Goal: Share content: Share content

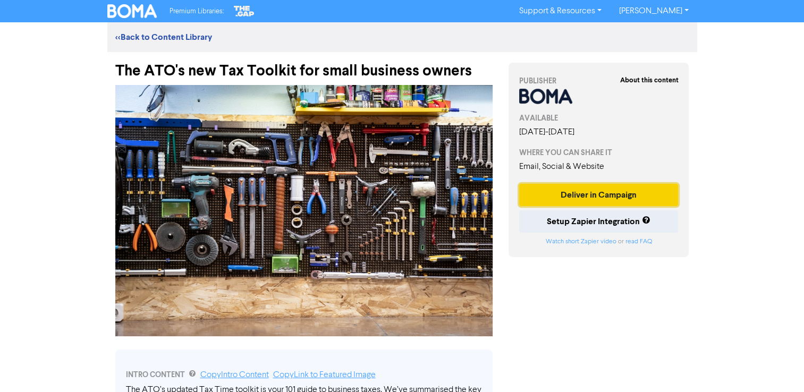
click at [587, 196] on button "Deliver in Campaign" at bounding box center [598, 195] width 159 height 22
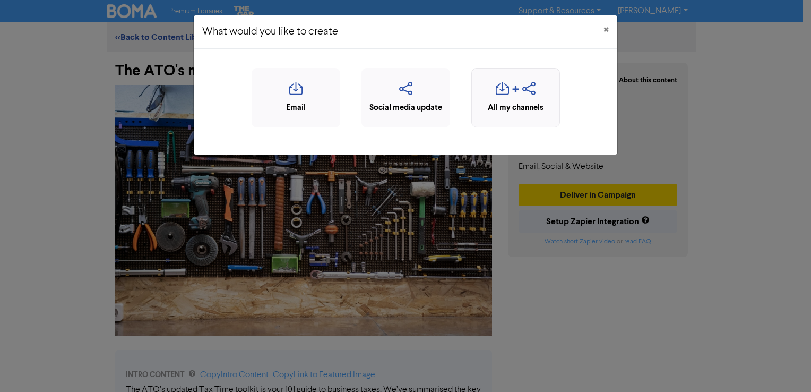
click at [495, 97] on div "button" at bounding box center [515, 92] width 77 height 20
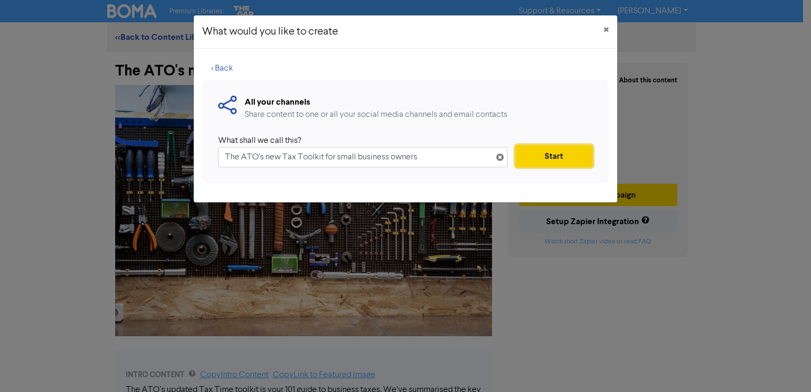
click at [555, 154] on button "Start" at bounding box center [555, 156] width 78 height 22
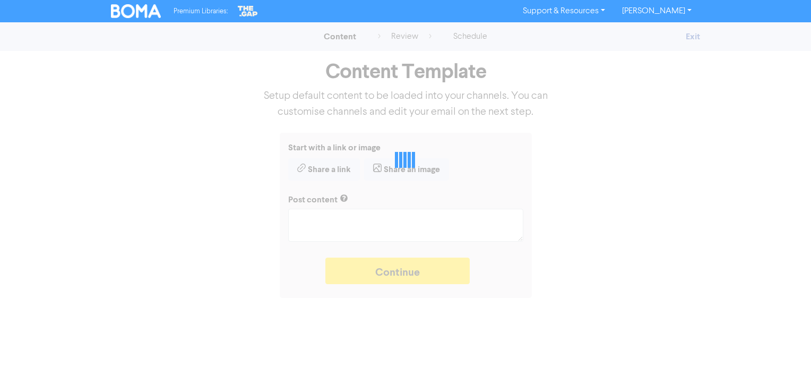
type textarea "x"
type textarea "The ATO’s updated Tax Time toolkit is your 101 guide to business taxes. We’ve s…"
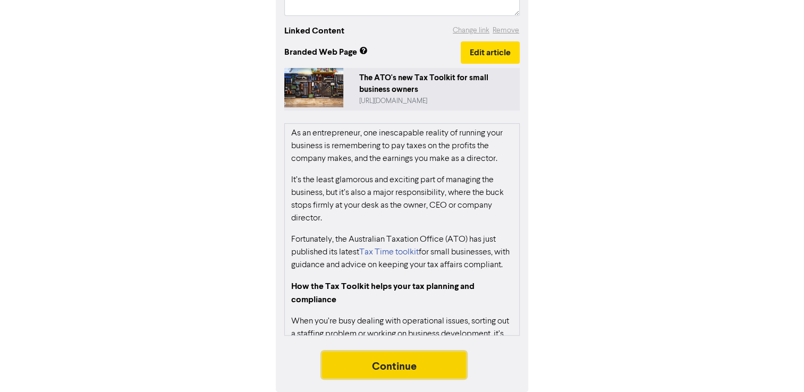
click at [425, 361] on button "Continue" at bounding box center [394, 365] width 144 height 27
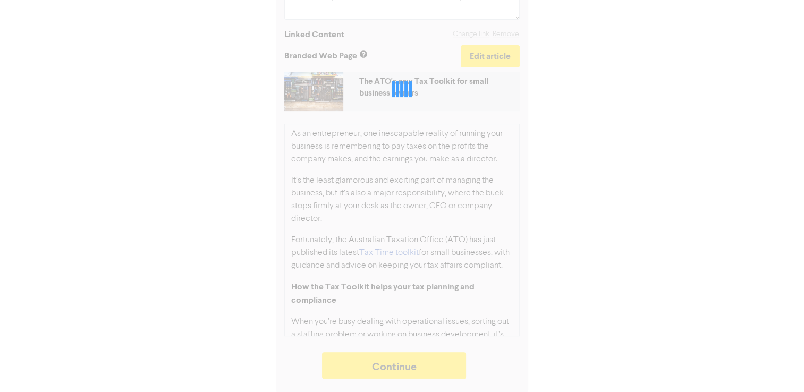
type textarea "x"
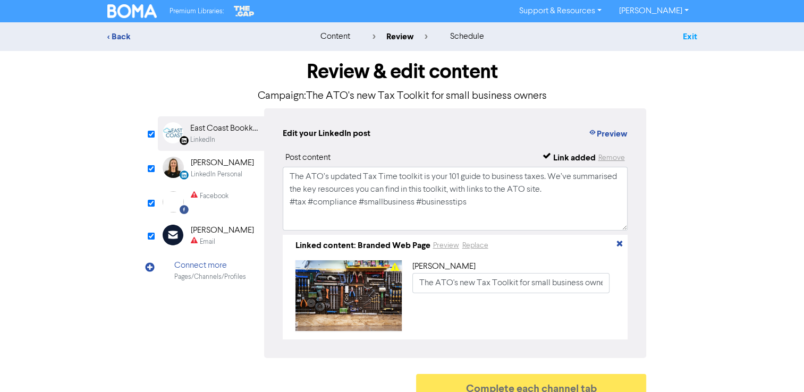
click at [685, 38] on link "Exit" at bounding box center [689, 36] width 14 height 11
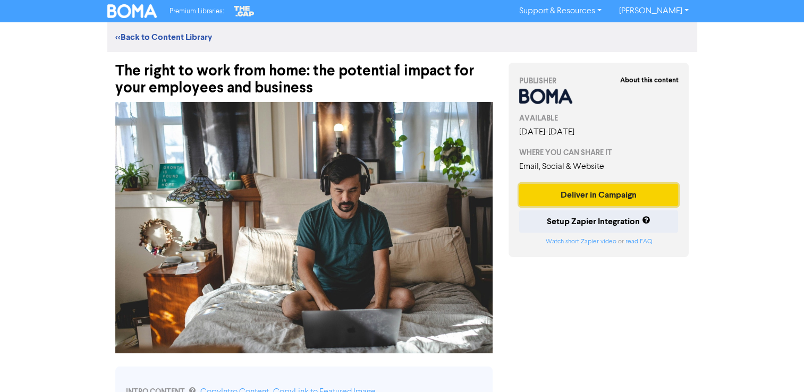
click at [612, 195] on button "Deliver in Campaign" at bounding box center [598, 195] width 159 height 22
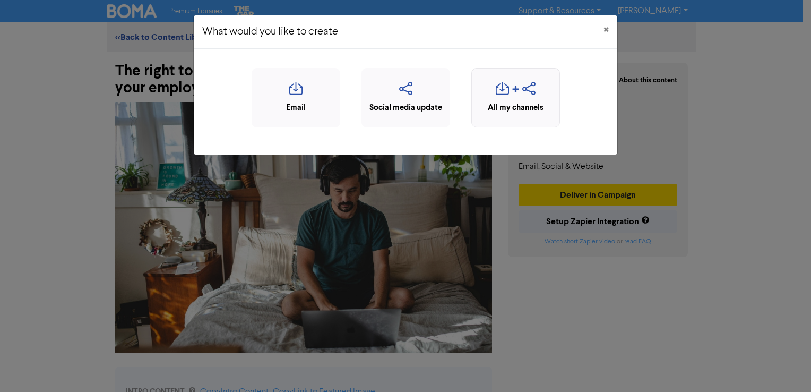
click at [501, 97] on icon "button" at bounding box center [502, 92] width 13 height 20
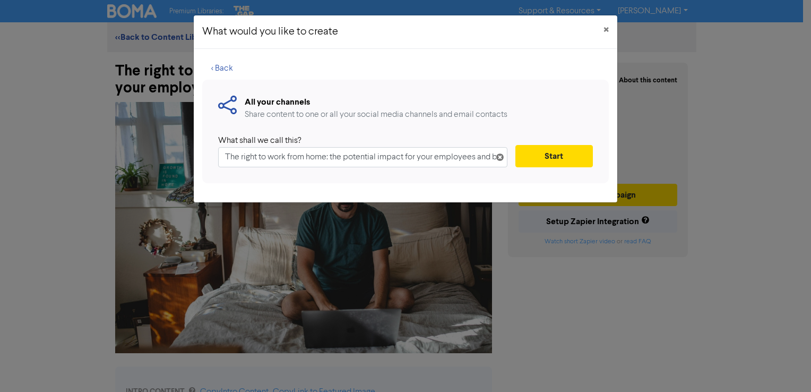
scroll to position [0, 30]
click at [524, 154] on button "Start" at bounding box center [555, 156] width 78 height 22
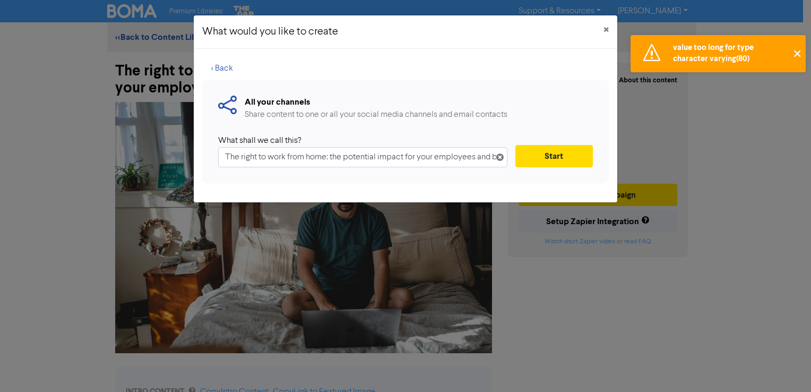
click at [799, 52] on button "✕" at bounding box center [798, 53] width 18 height 37
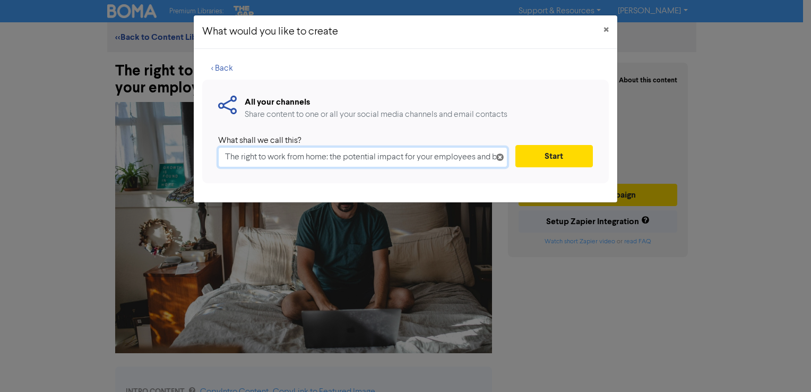
click at [343, 157] on input "The right to work from home: the potential impact for your employees and busine…" at bounding box center [362, 157] width 289 height 20
drag, startPoint x: 406, startPoint y: 158, endPoint x: 463, endPoint y: 157, distance: 56.8
click at [428, 158] on input "The right to work from home: the potential impact for your employees and busine…" at bounding box center [362, 157] width 289 height 20
click at [478, 157] on input "The right to work from home: the potential impact for your employees and busine…" at bounding box center [362, 157] width 289 height 20
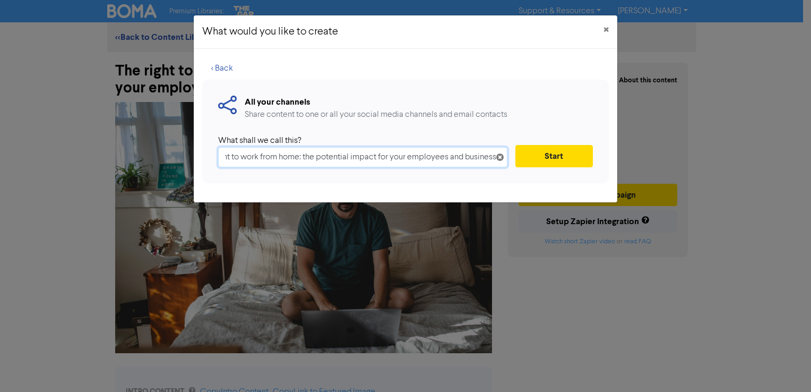
drag, startPoint x: 480, startPoint y: 158, endPoint x: 596, endPoint y: 168, distance: 116.2
click at [612, 159] on div "< Back All your channels Share content to one or all your social media channels…" at bounding box center [406, 125] width 424 height 153
click at [491, 177] on div "All your channels Share content to one or all your social media channels and em…" at bounding box center [405, 132] width 407 height 104
click at [533, 157] on button "Start" at bounding box center [555, 156] width 78 height 22
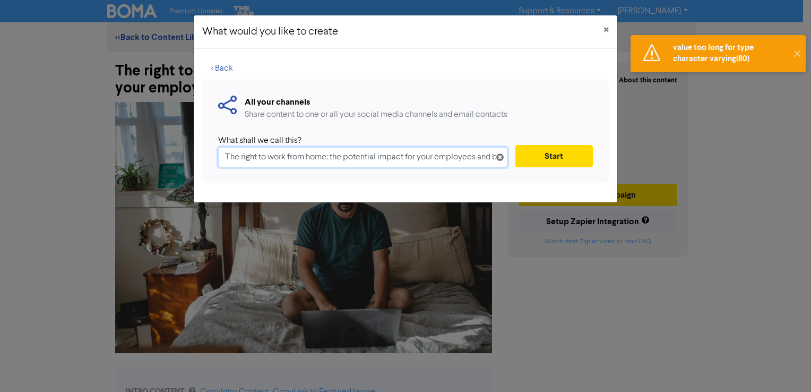
click at [307, 156] on input "The right to work from home: the potential impact for your employees and busine…" at bounding box center [362, 157] width 289 height 20
drag, startPoint x: 328, startPoint y: 158, endPoint x: 813, endPoint y: 242, distance: 492.7
click at [811, 242] on html "value too long for type character varying(80) ✕ Premium Libraries: Support & Re…" at bounding box center [405, 196] width 811 height 392
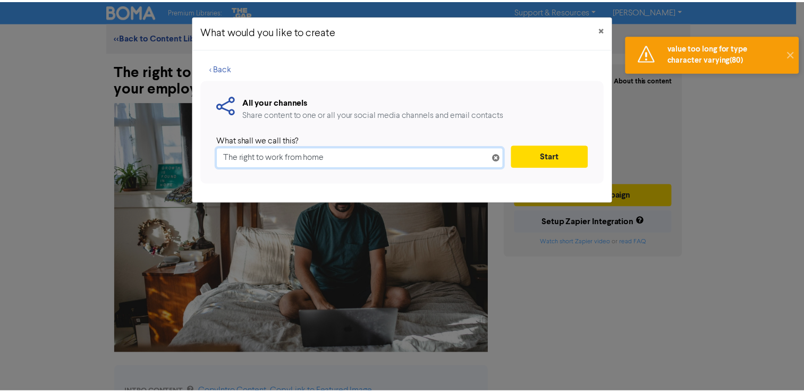
scroll to position [0, 0]
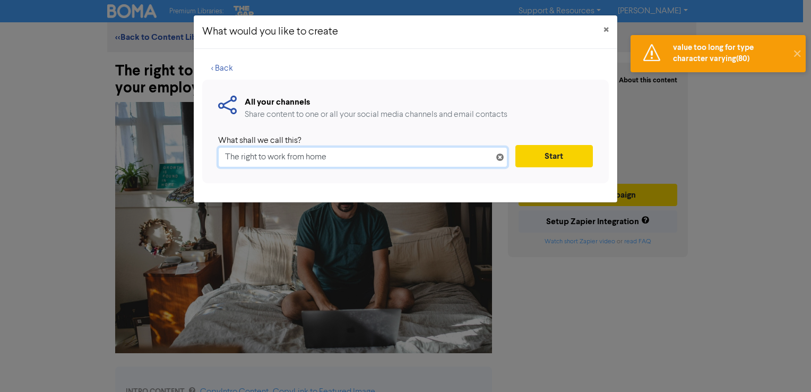
type input "The right to work from home"
click at [568, 155] on button "Start" at bounding box center [555, 156] width 78 height 22
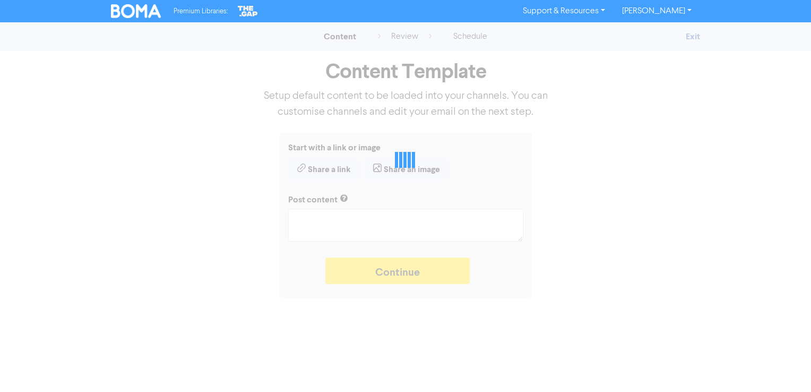
type textarea "x"
type textarea "Proposed legislation from the Victorian Labor Government could offer your emplo…"
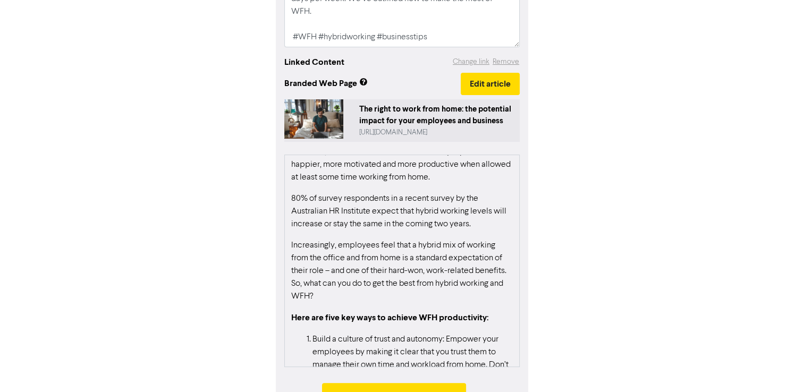
scroll to position [252, 0]
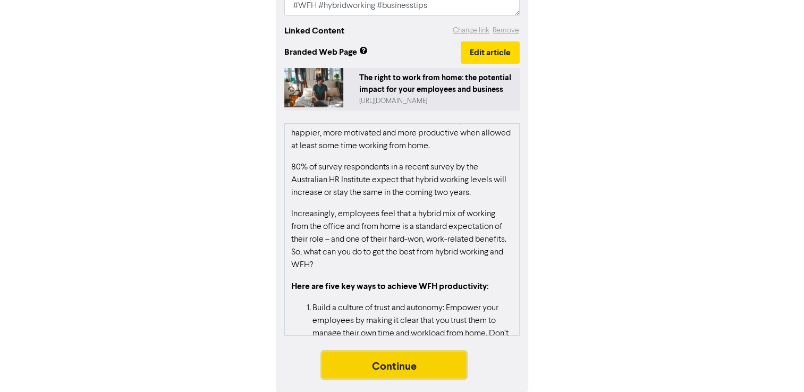
click at [457, 359] on button "Continue" at bounding box center [394, 365] width 144 height 27
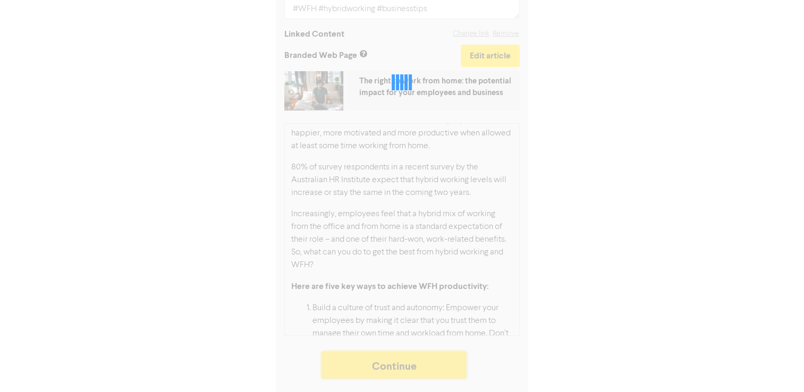
scroll to position [249, 0]
type textarea "x"
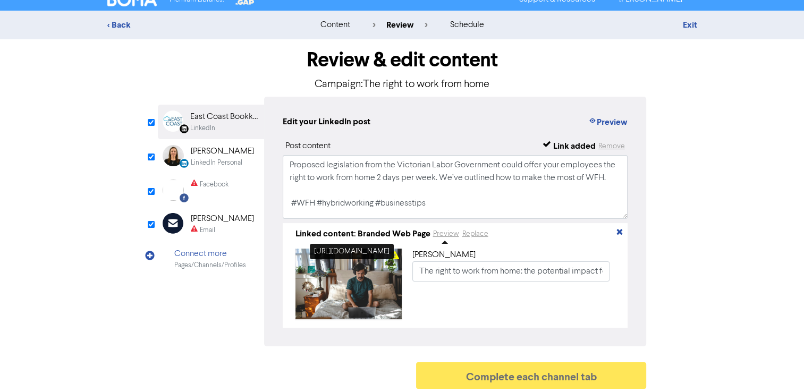
scroll to position [18, 0]
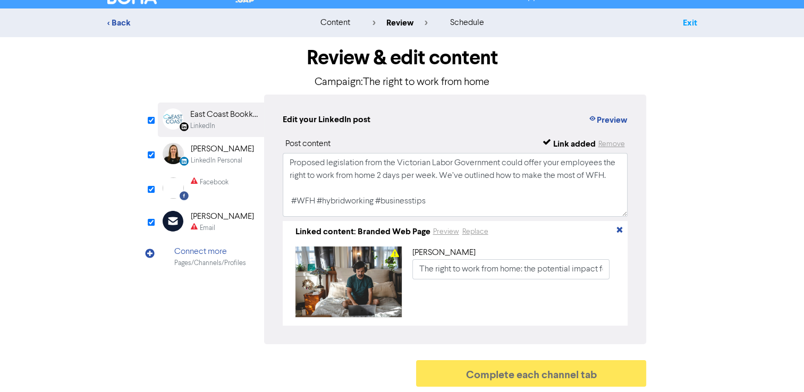
click at [687, 20] on link "Exit" at bounding box center [689, 23] width 14 height 11
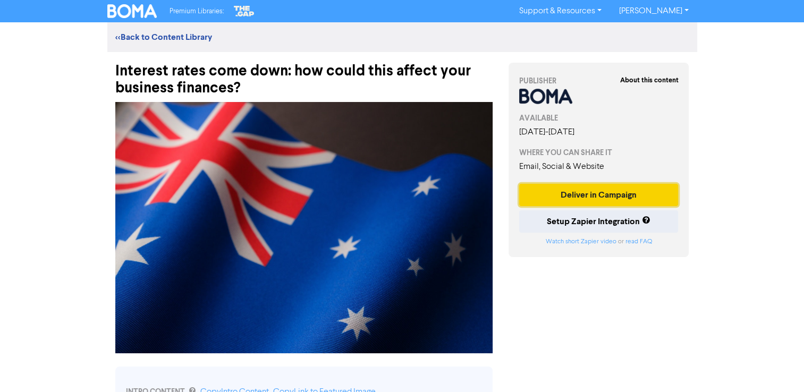
click at [571, 193] on button "Deliver in Campaign" at bounding box center [598, 195] width 159 height 22
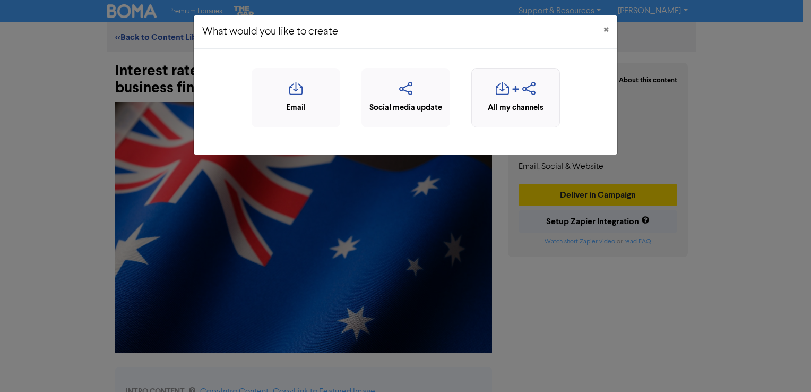
click at [506, 99] on icon "button" at bounding box center [502, 92] width 13 height 20
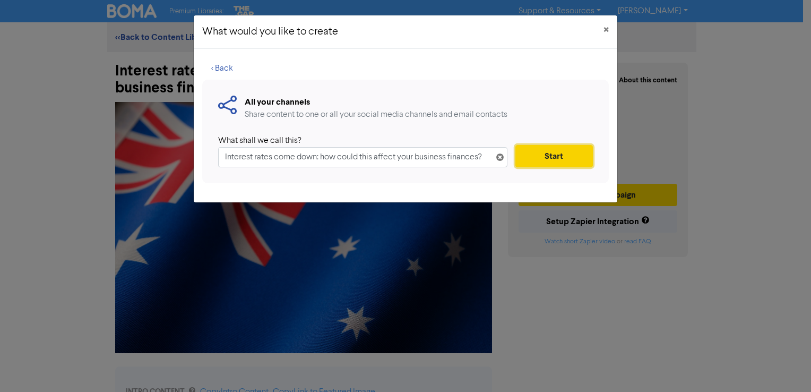
click at [546, 160] on button "Start" at bounding box center [555, 156] width 78 height 22
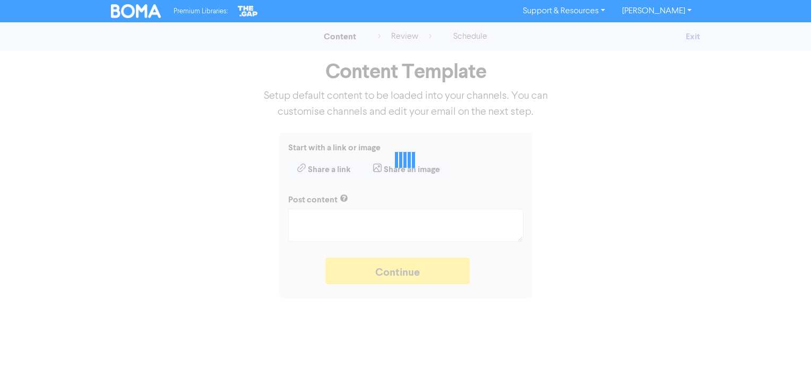
type textarea "x"
type textarea "The Reserve Bank of Australia has lowered interest rates. What does a drop in i…"
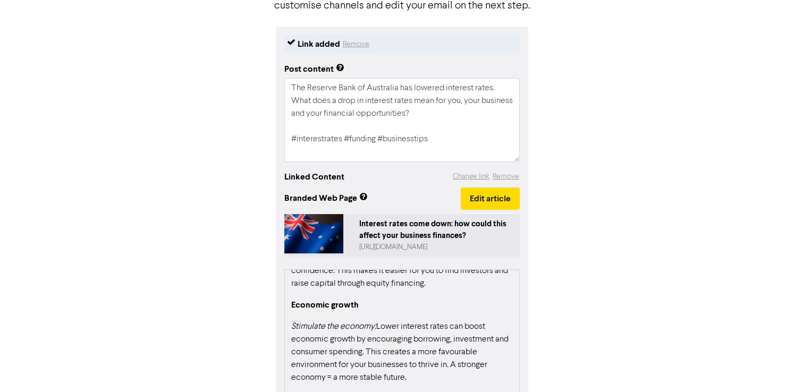
scroll to position [582, 0]
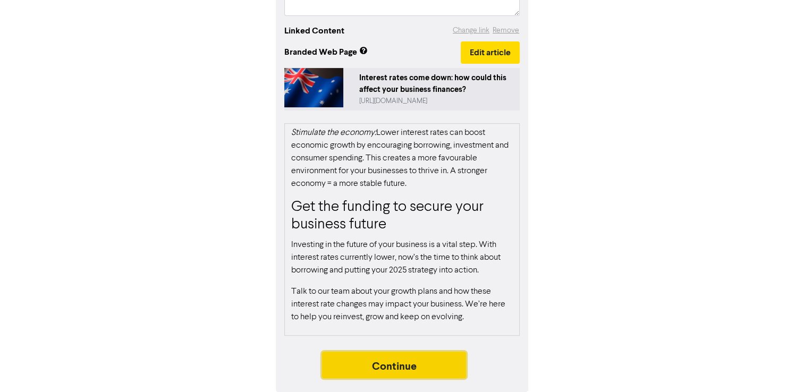
click at [434, 371] on button "Continue" at bounding box center [394, 365] width 144 height 27
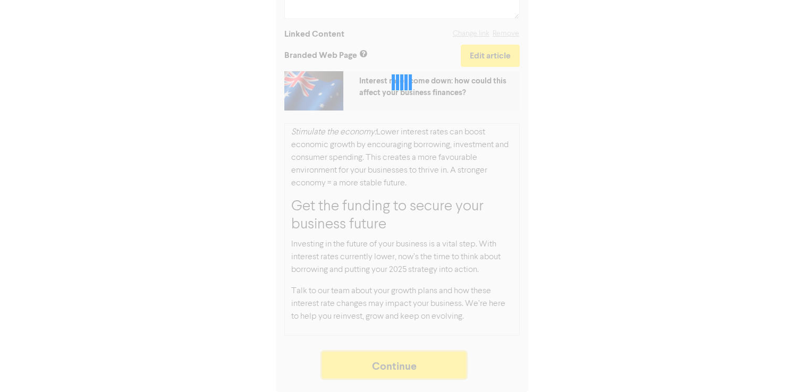
scroll to position [249, 0]
type textarea "x"
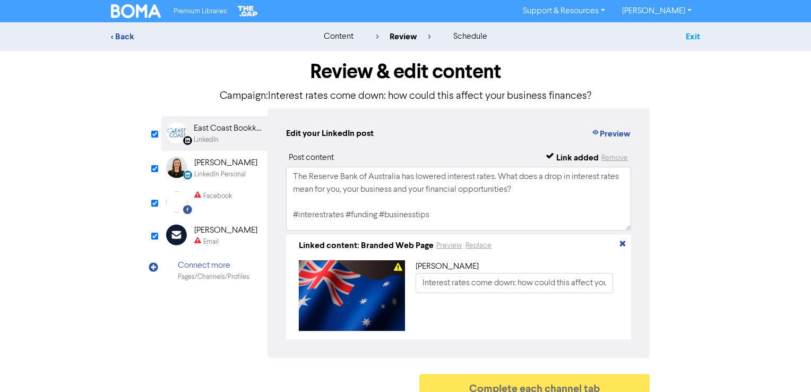
click at [696, 33] on link "Exit" at bounding box center [693, 36] width 14 height 11
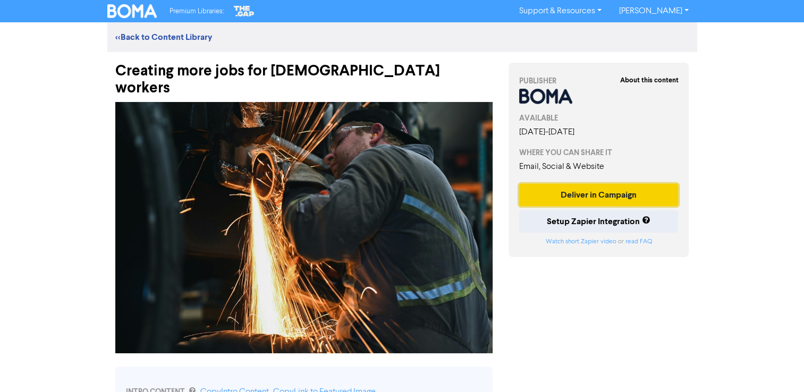
click at [604, 194] on button "Deliver in Campaign" at bounding box center [598, 195] width 159 height 22
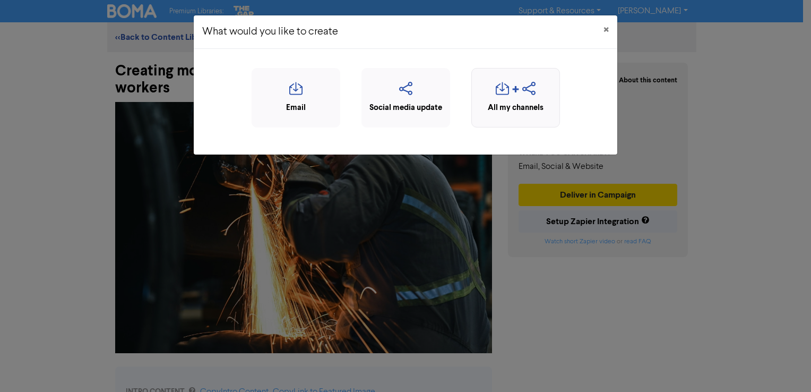
click at [496, 99] on icon "button" at bounding box center [502, 92] width 13 height 20
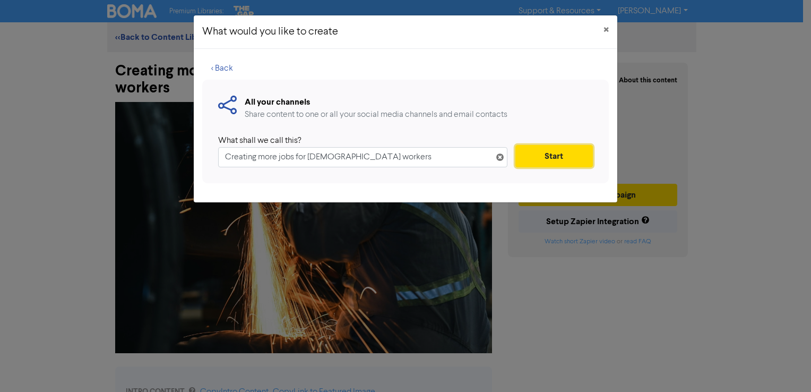
drag, startPoint x: 532, startPoint y: 152, endPoint x: 509, endPoint y: 137, distance: 28.0
click at [533, 152] on button "Start" at bounding box center [555, 156] width 78 height 22
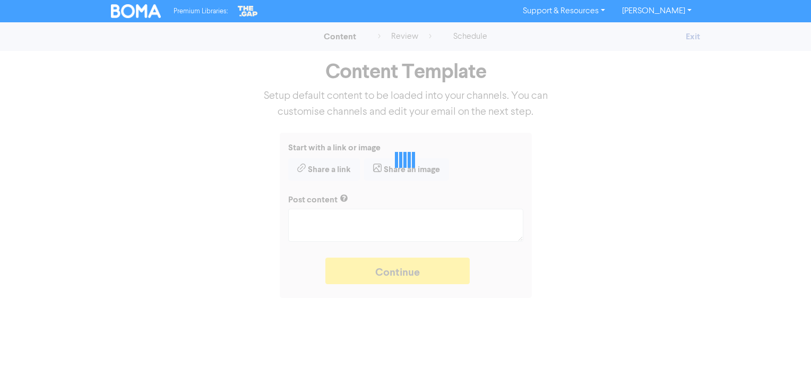
type textarea "x"
type textarea "During a cost-of-living crisis, creating jobs within your local community is on…"
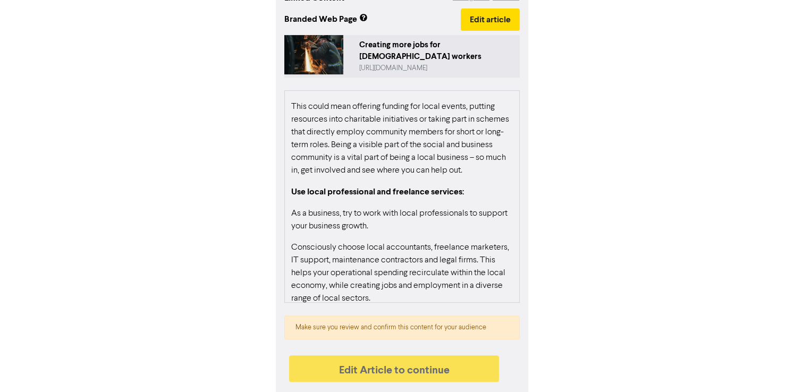
scroll to position [671, 0]
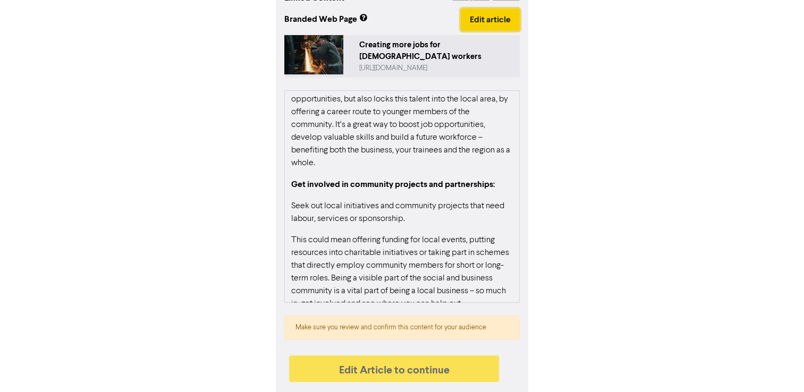
click at [486, 24] on button "Edit article" at bounding box center [489, 19] width 59 height 22
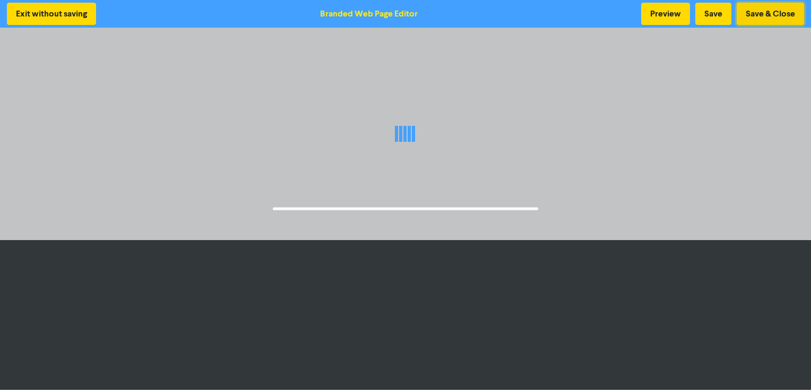
click at [754, 13] on button "Save & Close" at bounding box center [770, 14] width 67 height 22
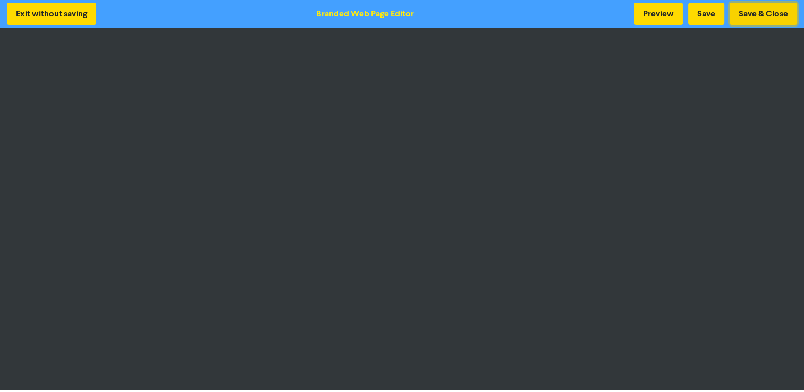
click at [747, 13] on button "Save & Close" at bounding box center [762, 14] width 67 height 22
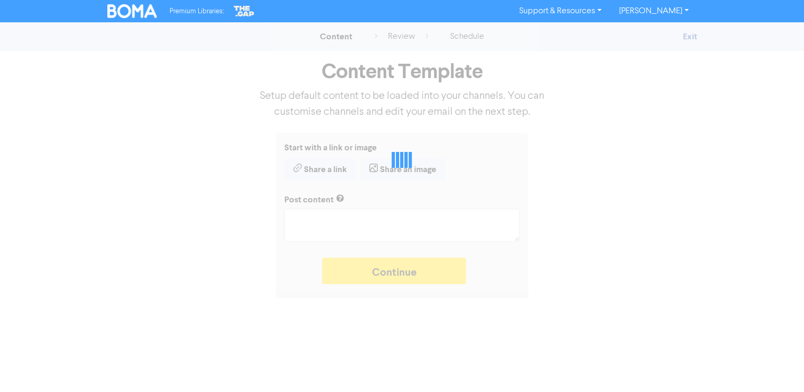
type textarea "x"
type textarea "During a cost-of-living crisis, creating jobs within your local community is on…"
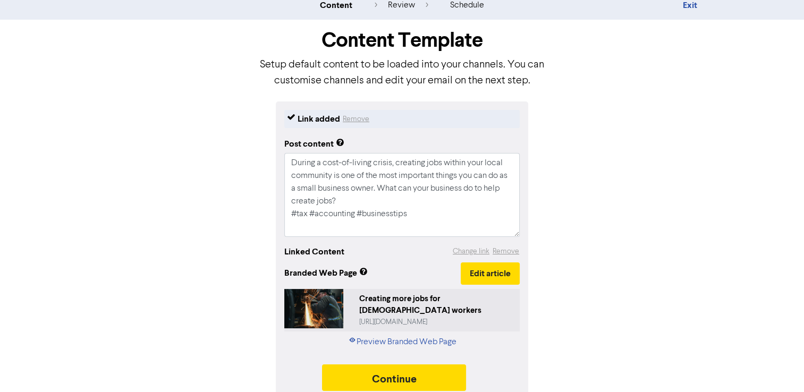
scroll to position [40, 0]
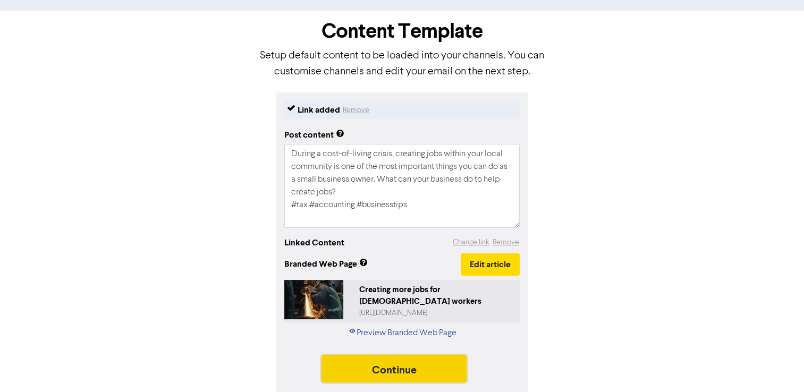
click at [408, 367] on button "Continue" at bounding box center [394, 368] width 144 height 27
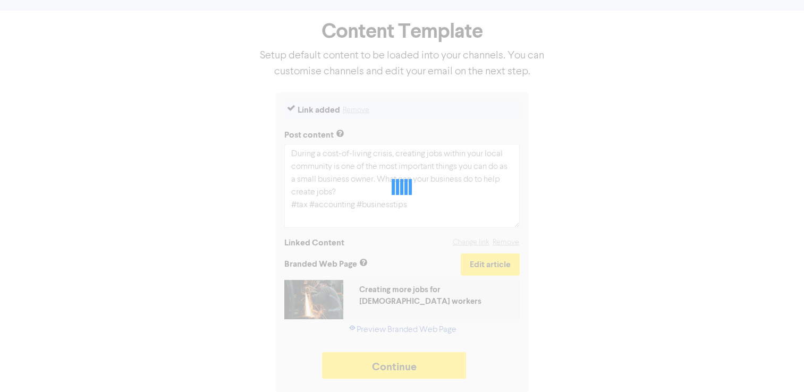
type textarea "x"
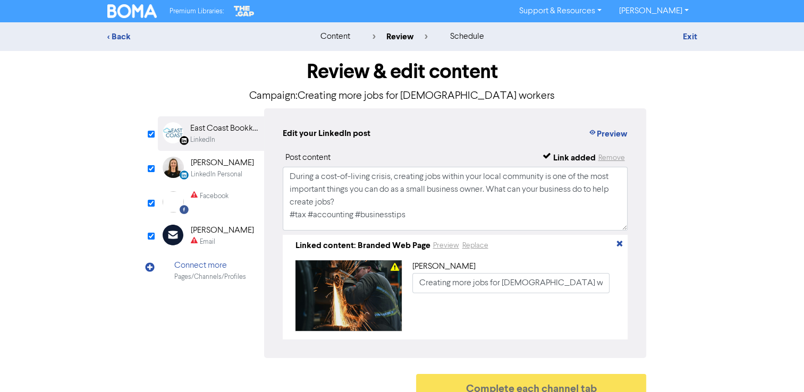
scroll to position [18, 0]
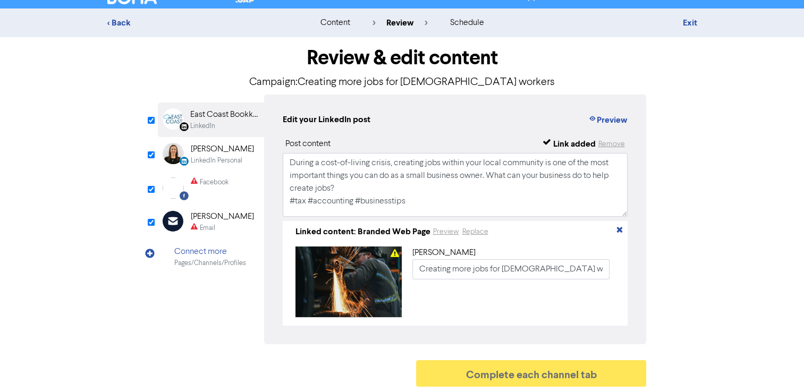
drag, startPoint x: 692, startPoint y: 19, endPoint x: 419, endPoint y: 1, distance: 273.6
click at [693, 19] on link "Exit" at bounding box center [689, 23] width 14 height 11
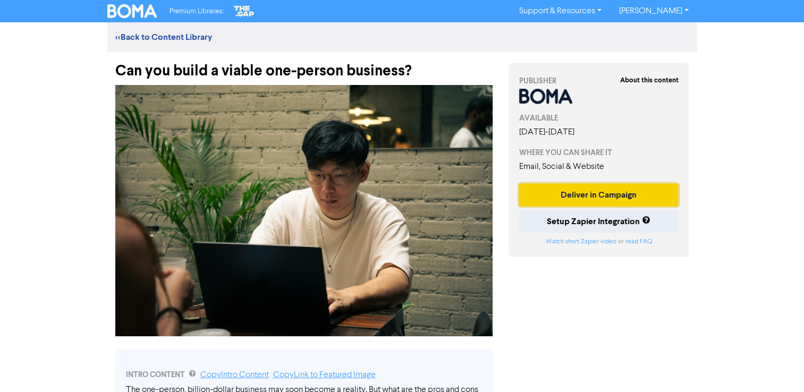
click at [584, 191] on button "Deliver in Campaign" at bounding box center [598, 195] width 159 height 22
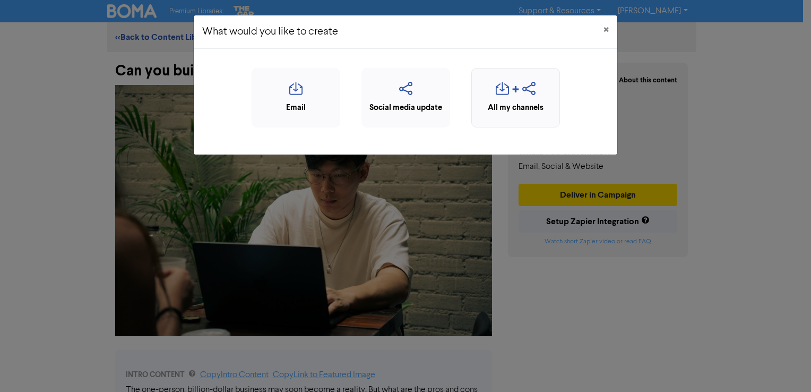
click at [503, 75] on div "All my channels" at bounding box center [516, 97] width 89 height 59
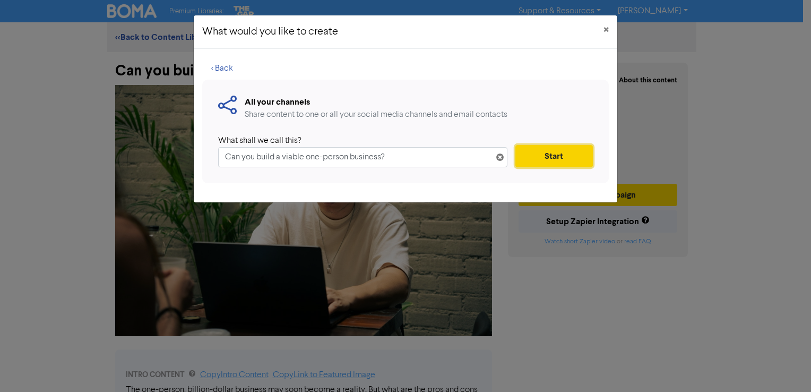
click at [542, 156] on button "Start" at bounding box center [555, 156] width 78 height 22
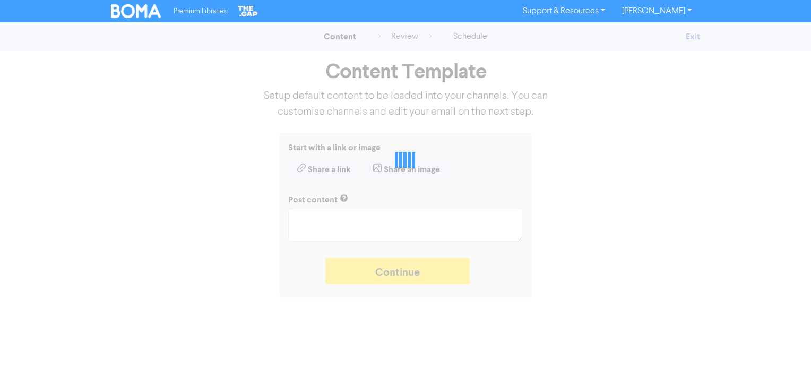
type textarea "x"
type textarea "The one-person, billion-dollar business may soon become a reality. But what are…"
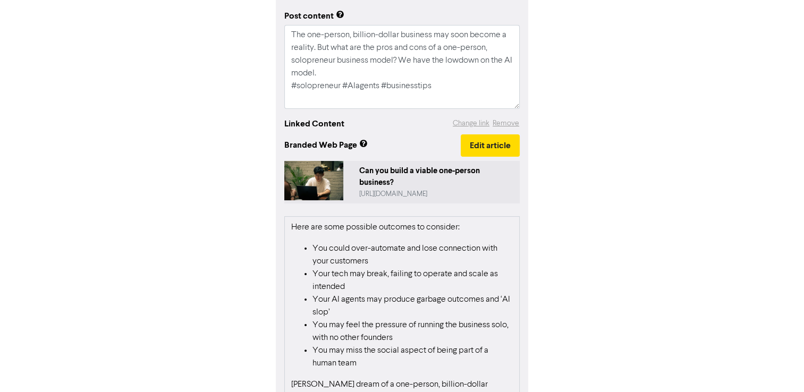
scroll to position [1280, 0]
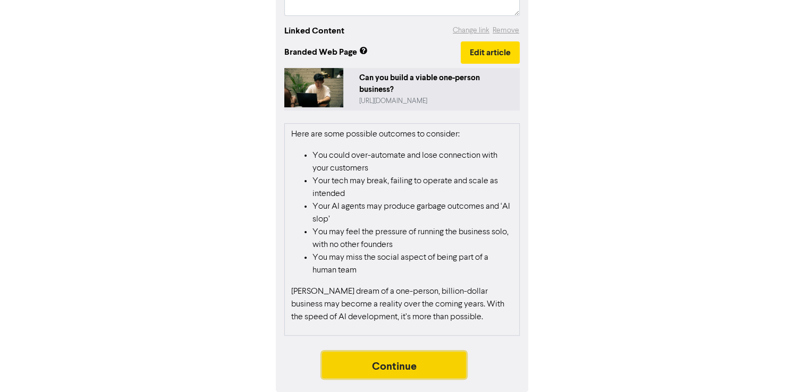
click at [398, 369] on button "Continue" at bounding box center [394, 365] width 144 height 27
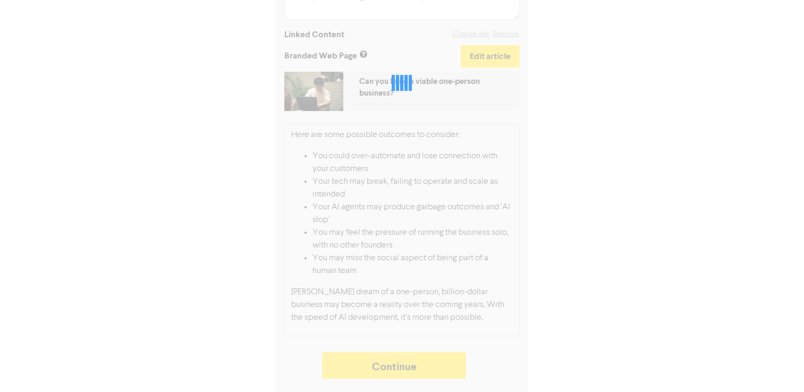
type textarea "x"
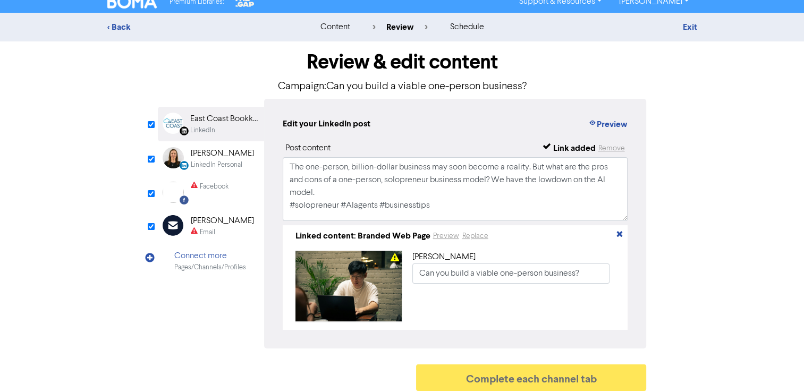
scroll to position [18, 0]
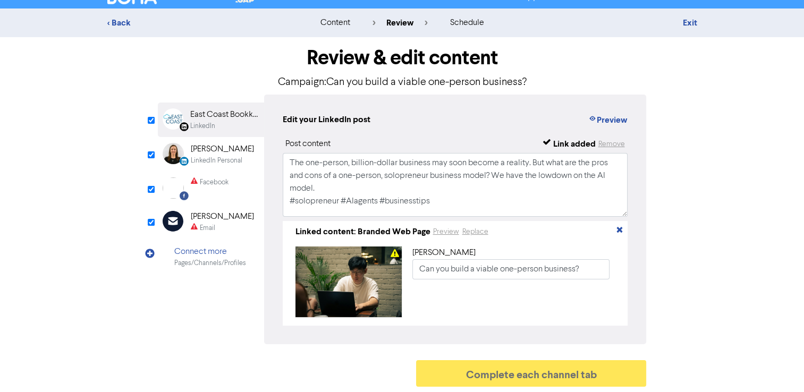
drag, startPoint x: 694, startPoint y: 20, endPoint x: 574, endPoint y: 2, distance: 121.4
click at [694, 20] on link "Exit" at bounding box center [689, 23] width 14 height 11
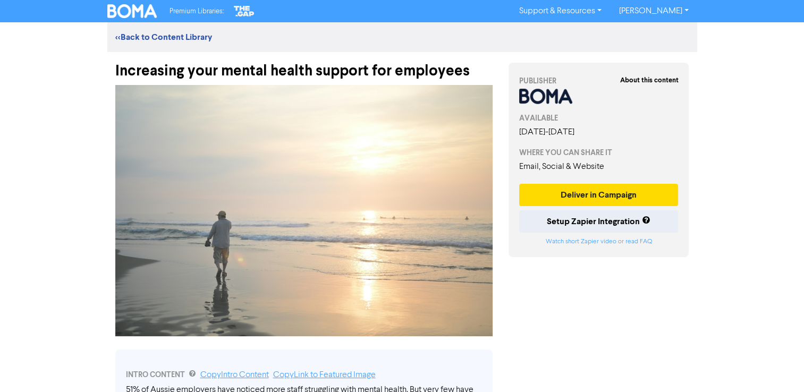
click at [601, 175] on div "About this content PUBLISHER AVAILABLE [DATE] - [DATE] WHERE YOU CAN SHARE IT E…" at bounding box center [598, 160] width 181 height 194
click at [599, 189] on button "Deliver in Campaign" at bounding box center [598, 195] width 159 height 22
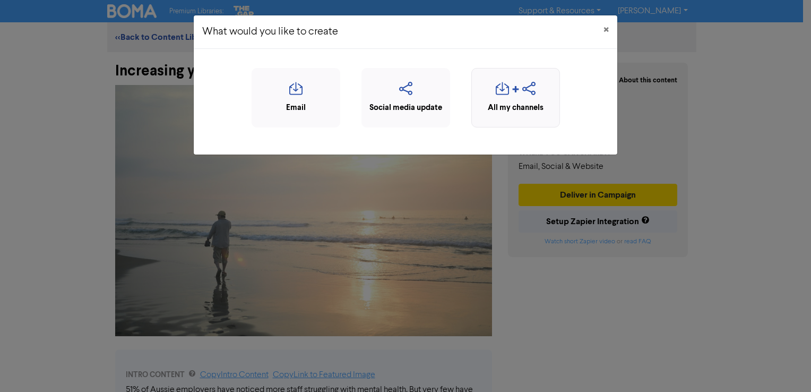
click at [523, 97] on icon "button" at bounding box center [529, 92] width 13 height 20
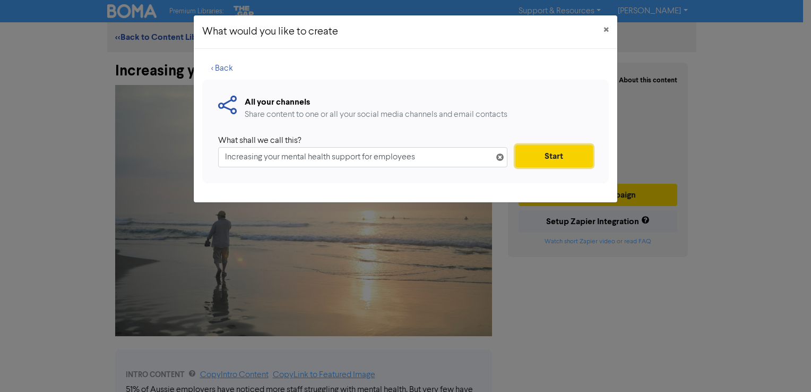
click at [548, 153] on button "Start" at bounding box center [555, 156] width 78 height 22
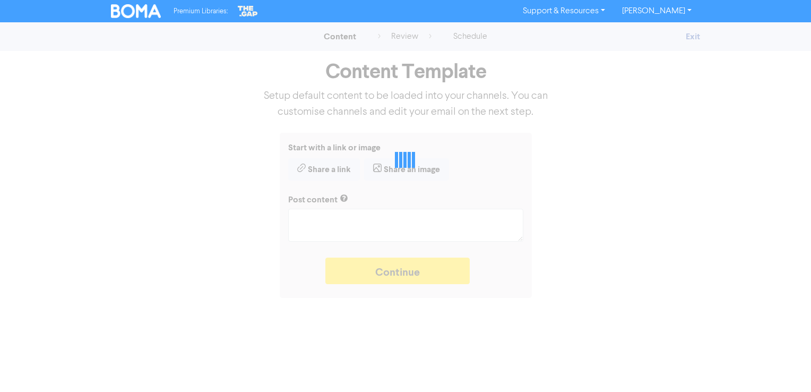
type textarea "x"
type textarea "51% of Aussie employers have noticed more staff struggling with mental health. …"
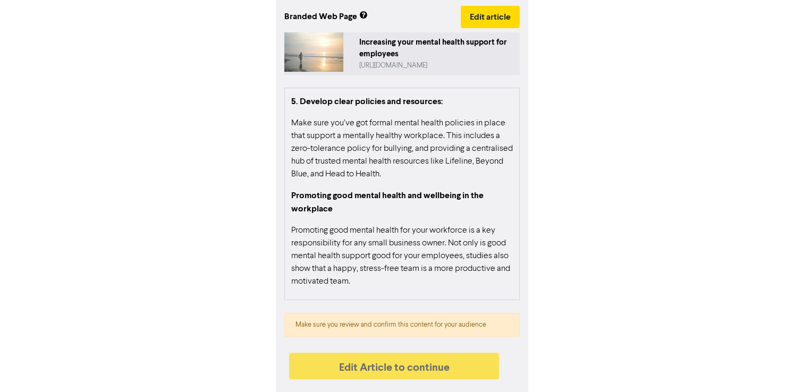
scroll to position [289, 0]
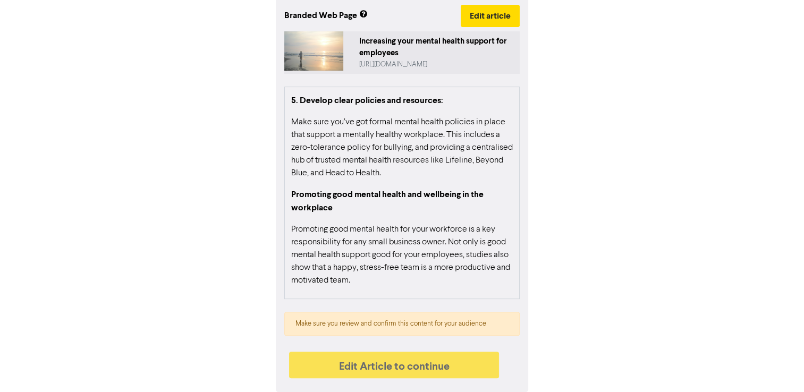
click at [452, 245] on p "Promoting good mental health for your workforce is a key responsibility for any…" at bounding box center [401, 255] width 221 height 64
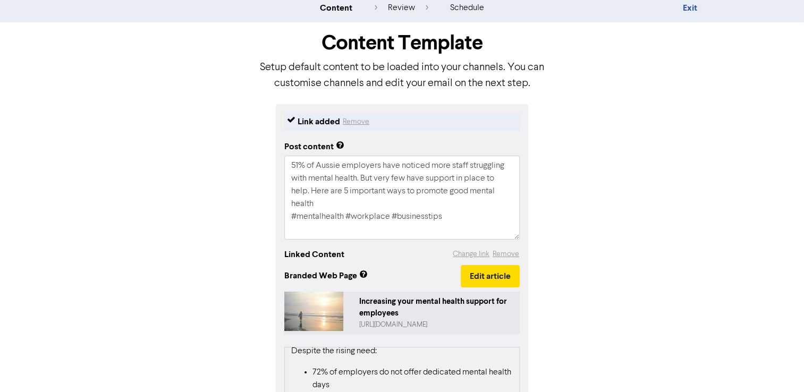
scroll to position [23, 0]
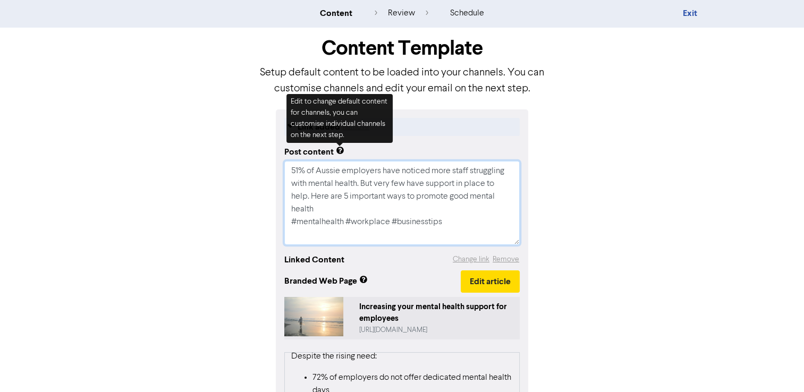
click at [357, 193] on textarea "51% of Aussie employers have noticed more staff struggling with mental health. …" at bounding box center [401, 203] width 235 height 84
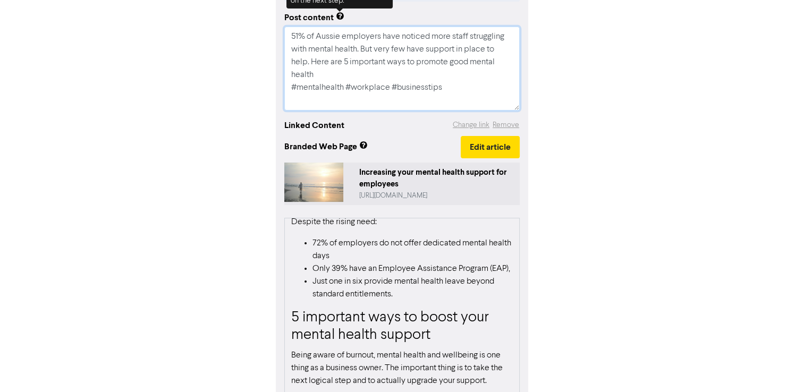
scroll to position [289, 0]
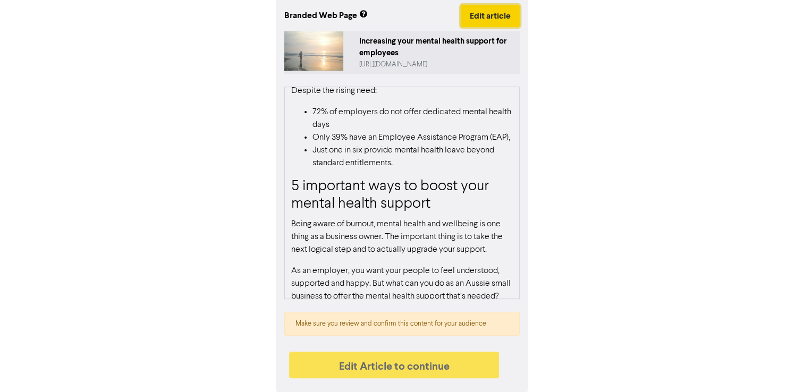
click at [502, 15] on button "Edit article" at bounding box center [489, 16] width 59 height 22
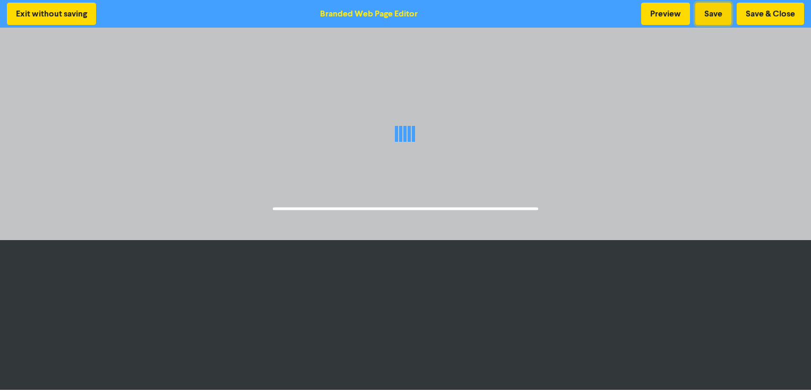
click at [706, 19] on button "Save" at bounding box center [714, 14] width 36 height 22
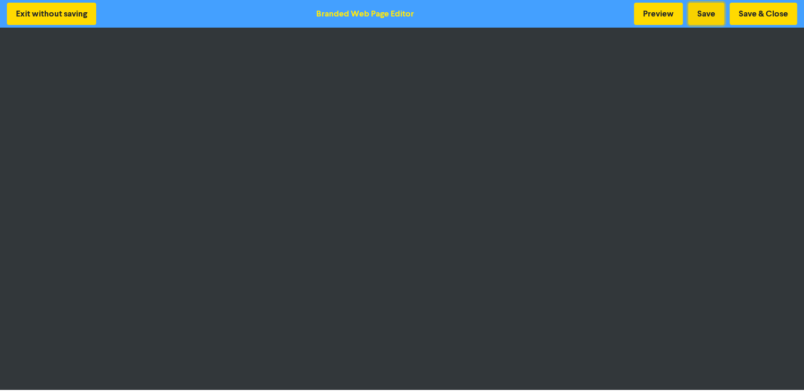
click at [700, 19] on button "Save" at bounding box center [706, 14] width 36 height 22
click at [759, 19] on button "Save & Close" at bounding box center [762, 14] width 67 height 22
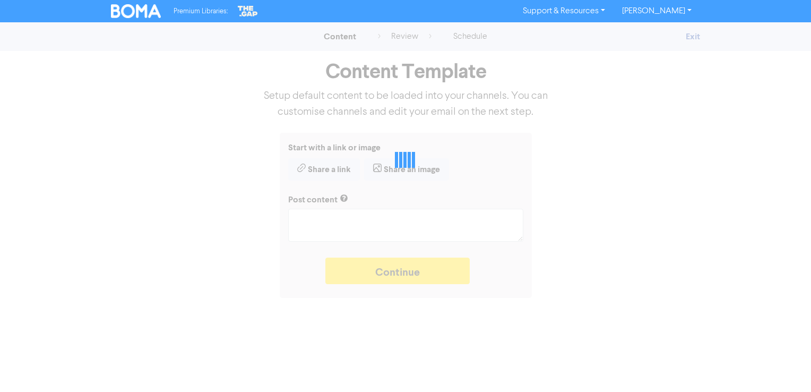
type textarea "x"
type textarea "51% of Aussie employers have noticed more staff struggling with mental health. …"
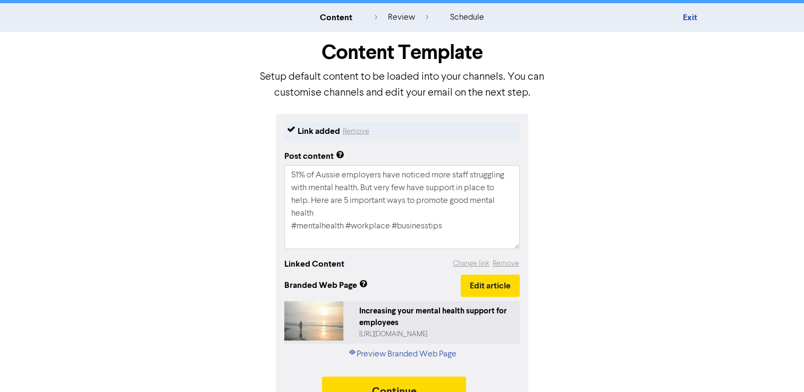
scroll to position [44, 0]
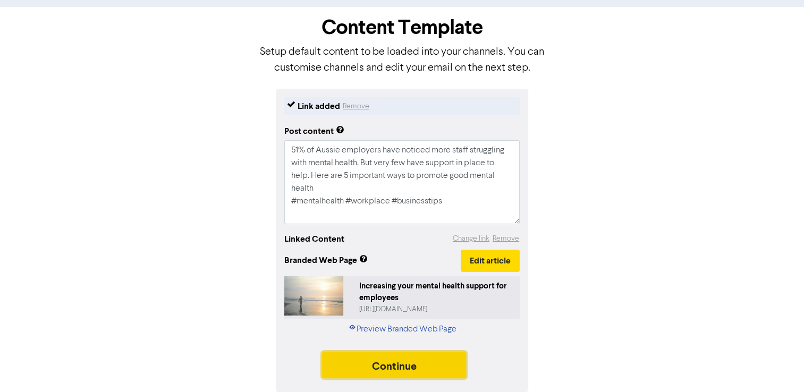
click at [446, 369] on button "Continue" at bounding box center [394, 365] width 144 height 27
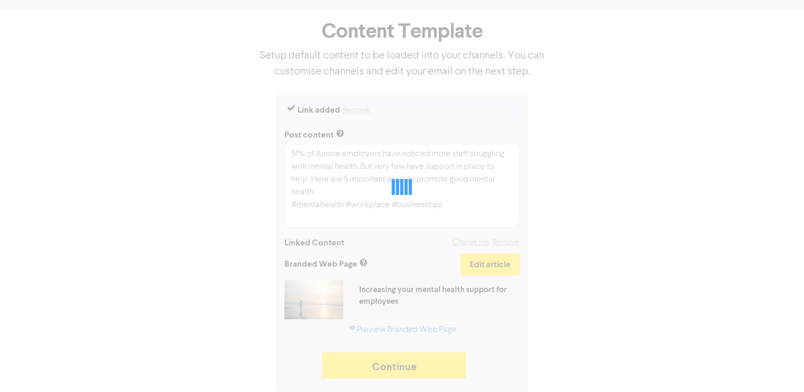
type textarea "x"
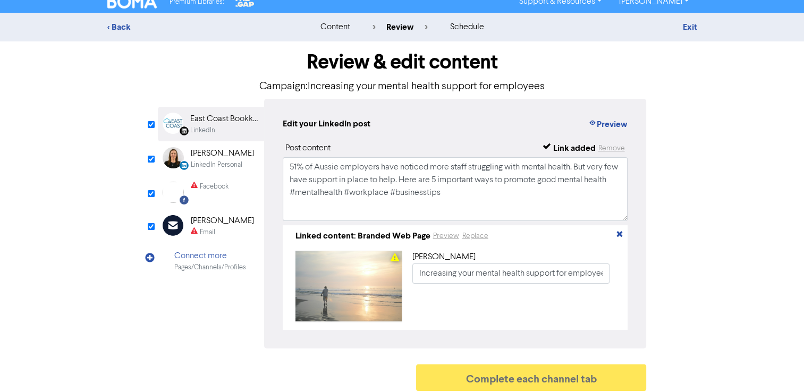
scroll to position [18, 0]
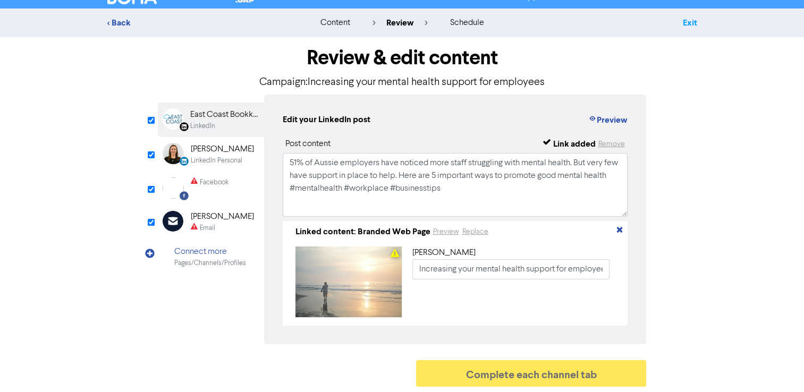
click at [694, 22] on link "Exit" at bounding box center [689, 23] width 14 height 11
